Goal: Subscribe to service/newsletter

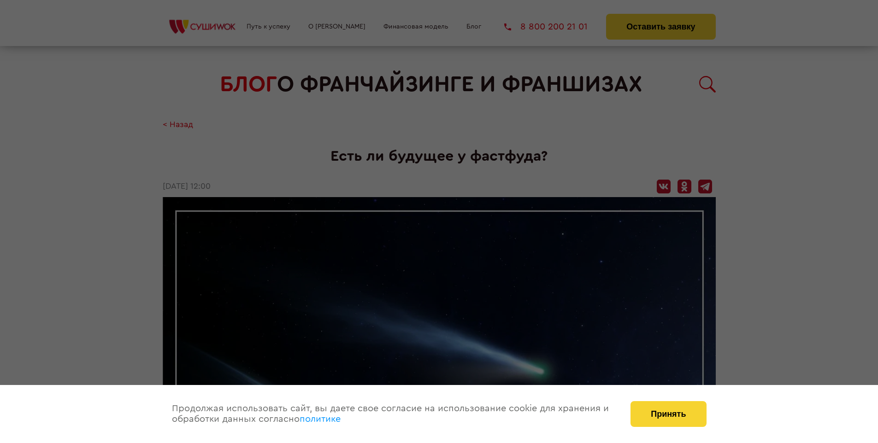
scroll to position [1271, 0]
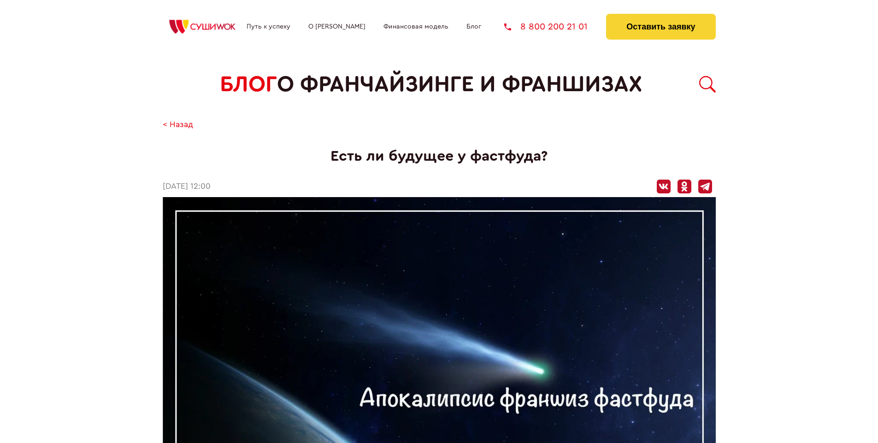
scroll to position [1271, 0]
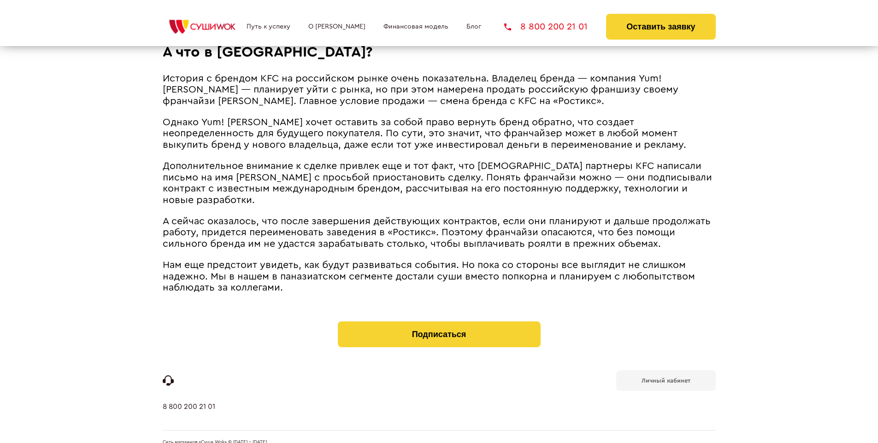
click at [665, 378] on b "Личный кабинет" at bounding box center [665, 381] width 49 height 6
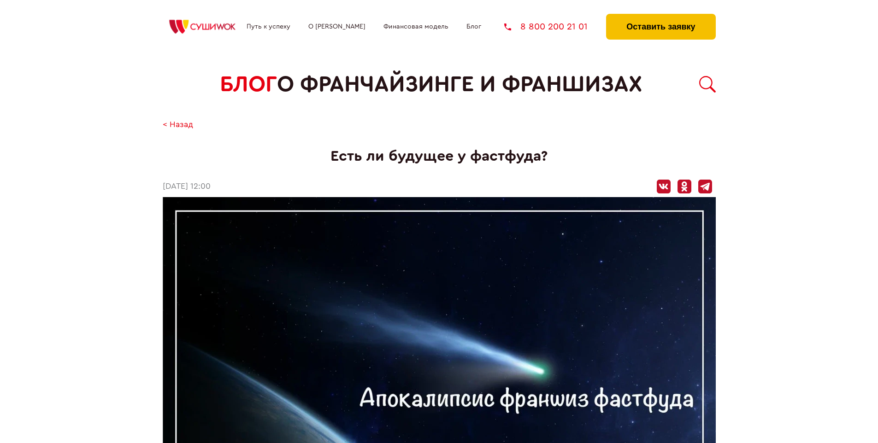
click at [660, 16] on button "Оставить заявку" at bounding box center [660, 27] width 109 height 26
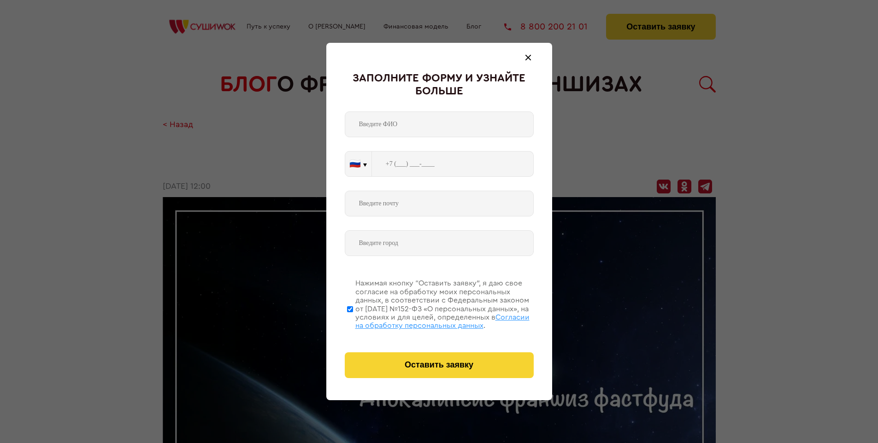
click at [427, 320] on span "Согласии на обработку персональных данных" at bounding box center [442, 322] width 174 height 16
click at [353, 320] on input "Нажимая кнопку “Оставить заявку”, я даю свое согласие на обработку моих персона…" at bounding box center [350, 309] width 6 height 74
checkbox input "false"
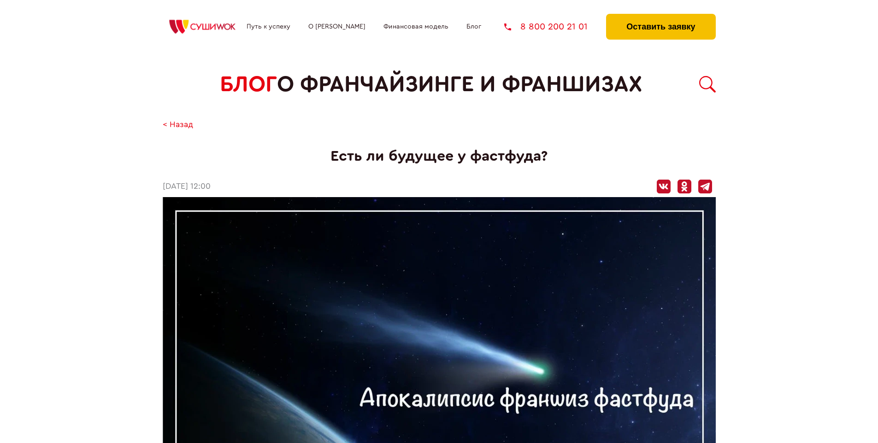
click at [660, 16] on button "Оставить заявку" at bounding box center [660, 27] width 109 height 26
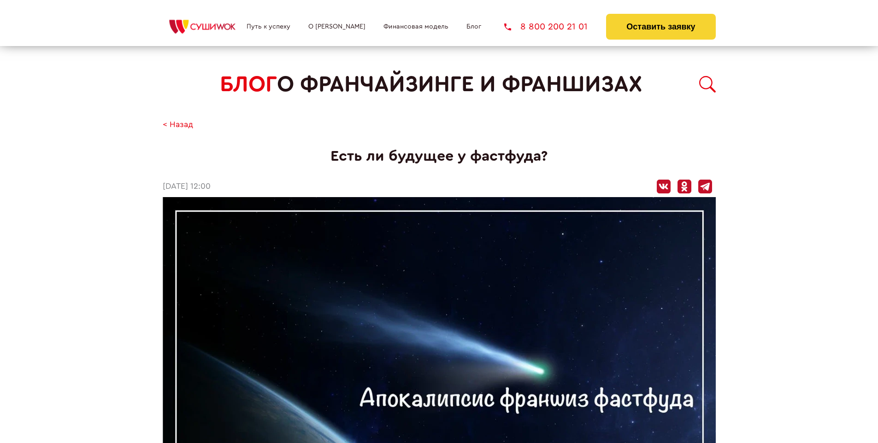
scroll to position [1271, 0]
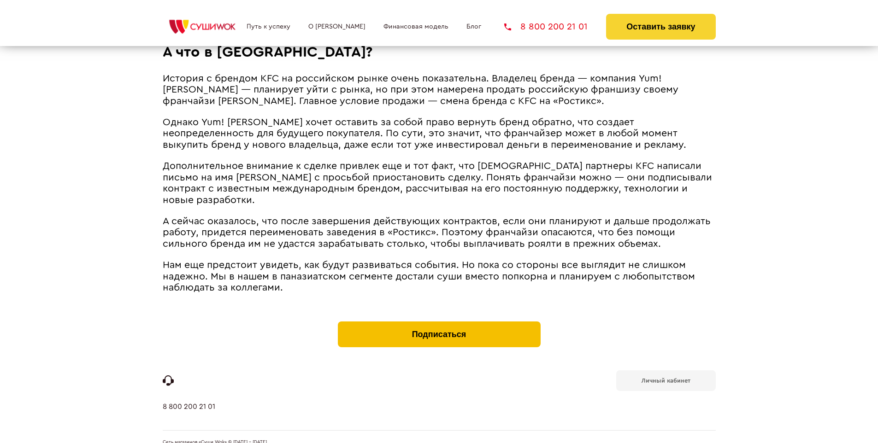
click at [439, 322] on button "Подписаться" at bounding box center [439, 335] width 203 height 26
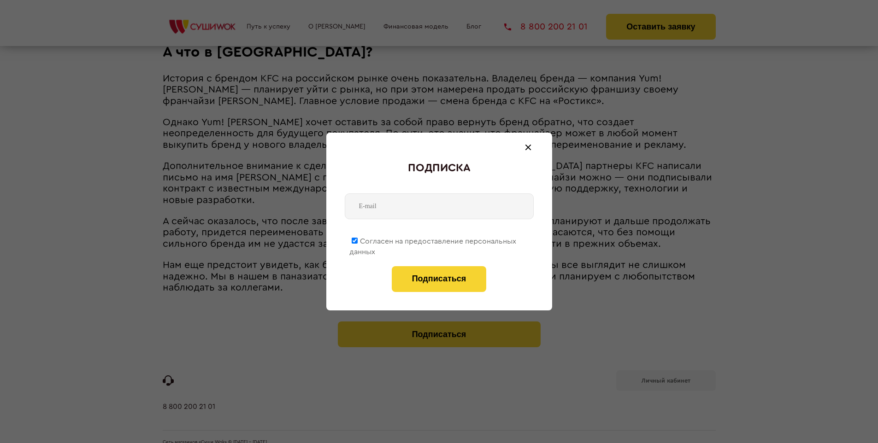
click at [433, 240] on span "Согласен на предоставление персональных данных" at bounding box center [432, 247] width 167 height 18
click at [358, 240] on input "Согласен на предоставление персональных данных" at bounding box center [355, 241] width 6 height 6
checkbox input "false"
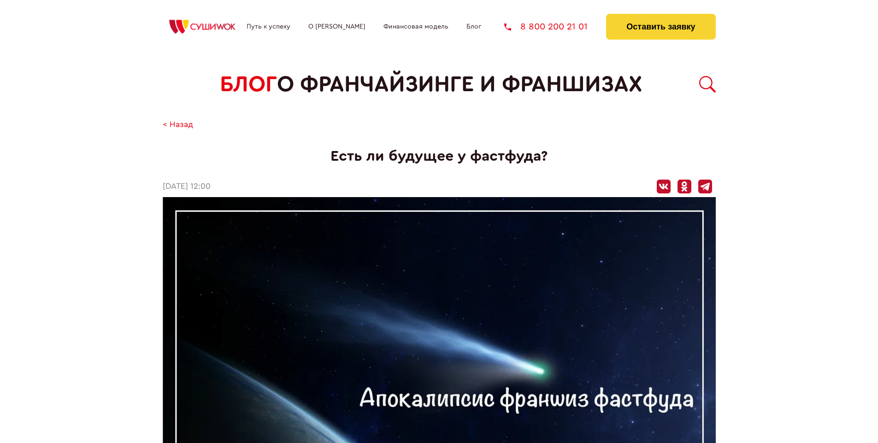
scroll to position [1271, 0]
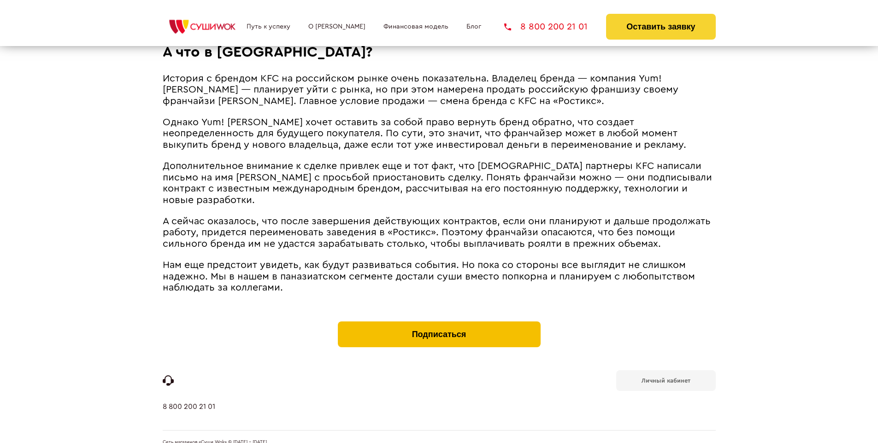
click at [439, 322] on button "Подписаться" at bounding box center [439, 335] width 203 height 26
